Goal: Check status

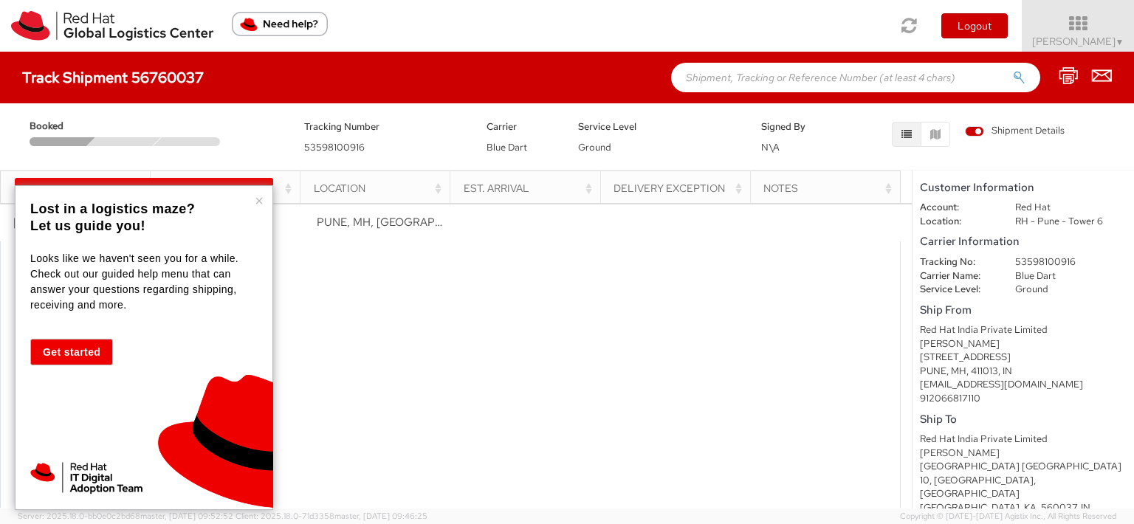
click at [630, 183] on div "Delivery Exception" at bounding box center [679, 188] width 132 height 15
click at [543, 182] on div "Est. Arrival" at bounding box center [530, 188] width 132 height 15
click at [329, 178] on th "Location" at bounding box center [375, 188] width 150 height 35
click at [256, 203] on button "×" at bounding box center [259, 200] width 9 height 15
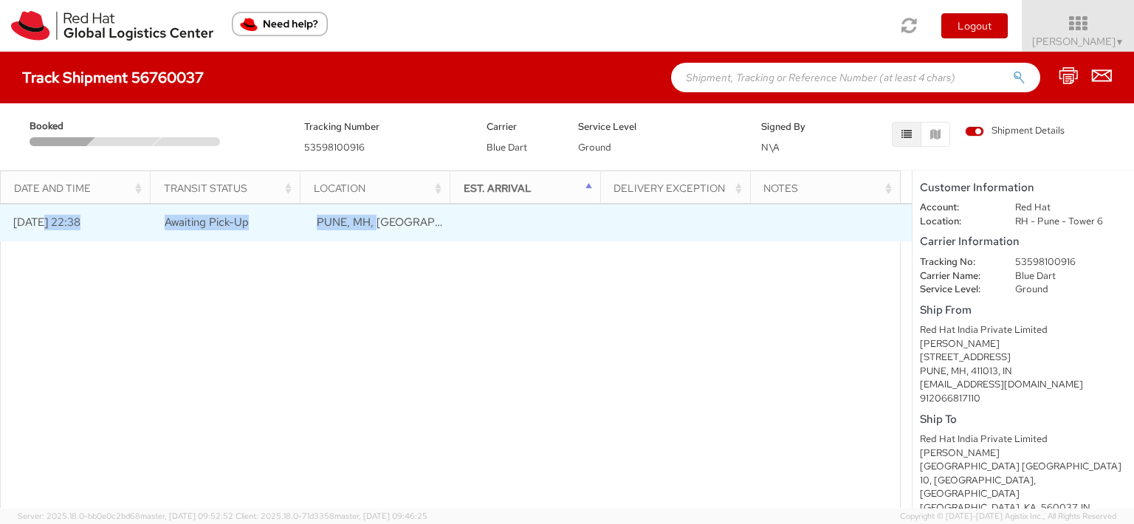
drag, startPoint x: 44, startPoint y: 224, endPoint x: 372, endPoint y: 220, distance: 327.8
click at [372, 220] on tr "[DATE] 22:38 Awaiting Pick-Up PUNE, MH, [GEOGRAPHIC_DATA]" at bounding box center [456, 222] width 912 height 37
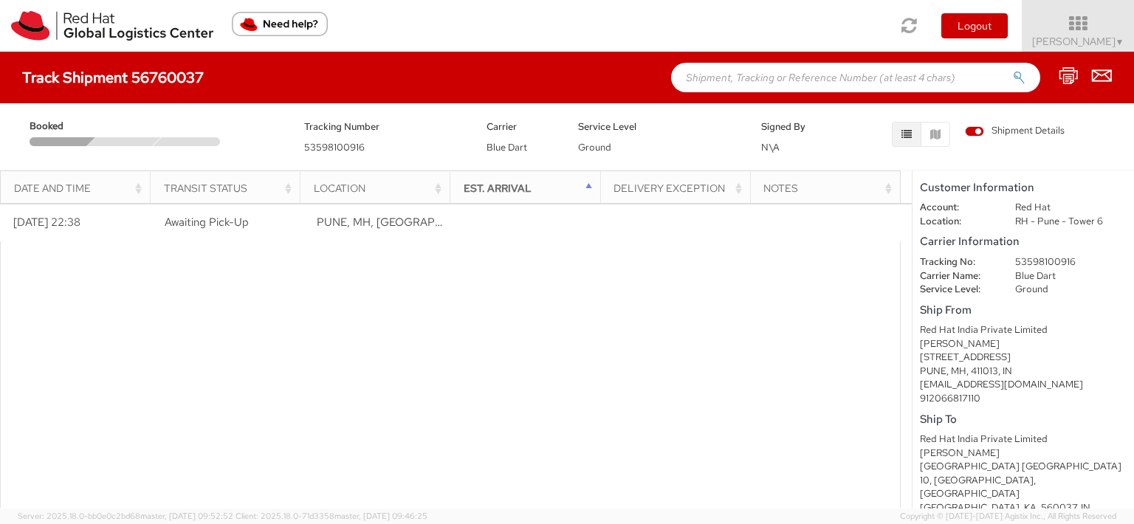
click at [210, 368] on div at bounding box center [450, 406] width 901 height 331
